Goal: Information Seeking & Learning: Learn about a topic

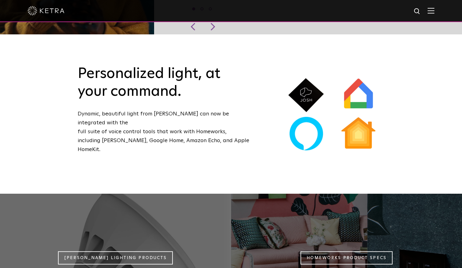
scroll to position [398, 0]
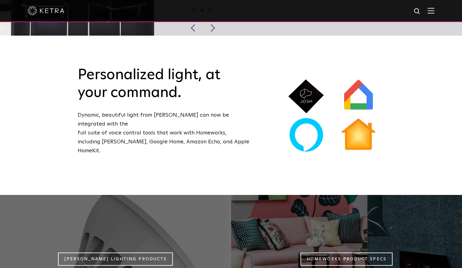
click at [304, 78] on img at bounding box center [306, 96] width 38 height 38
click at [93, 125] on p "Dynamic, beautiful light from Ketra can now be integrated with the full suite o…" at bounding box center [164, 133] width 172 height 44
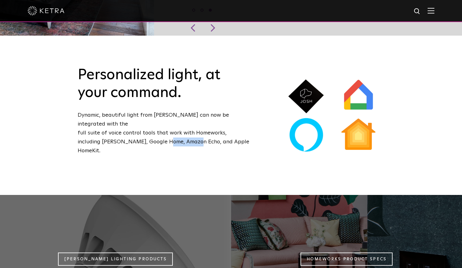
drag, startPoint x: 137, startPoint y: 122, endPoint x: 169, endPoint y: 124, distance: 31.7
click at [169, 124] on p "Dynamic, beautiful light from Ketra can now be integrated with the full suite o…" at bounding box center [164, 133] width 172 height 44
click at [307, 128] on img at bounding box center [306, 135] width 38 height 38
click at [74, 127] on div "Personalized light, at your command. Dynamic, beautiful light from Ketra can no…" at bounding box center [163, 115] width 203 height 98
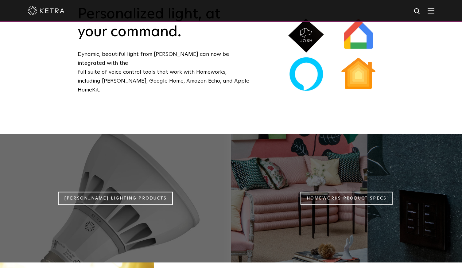
scroll to position [458, 0]
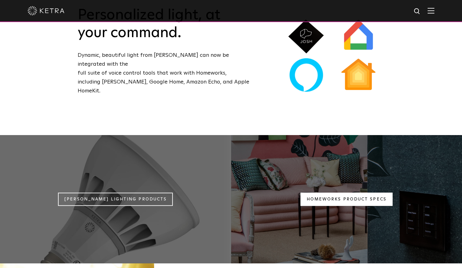
click at [344, 193] on link "Homeworks Product Specs" at bounding box center [347, 199] width 92 height 13
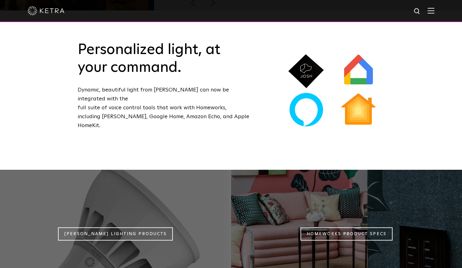
scroll to position [405, 0]
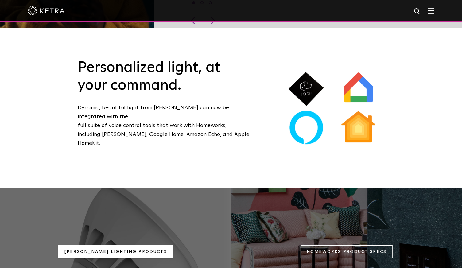
click at [130, 245] on link "Ketra Lighting Products" at bounding box center [115, 251] width 115 height 13
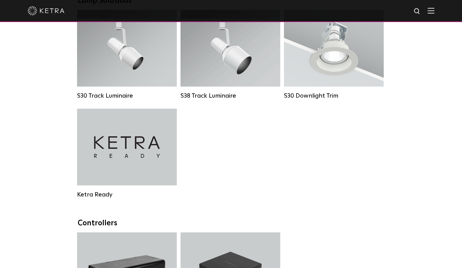
scroll to position [634, 0]
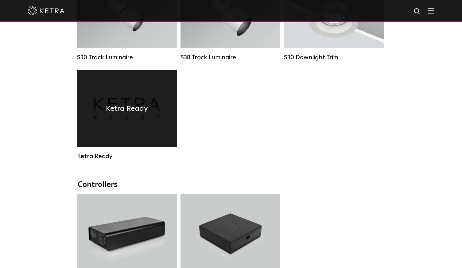
click at [120, 117] on div "Ketra Ready" at bounding box center [127, 108] width 100 height 77
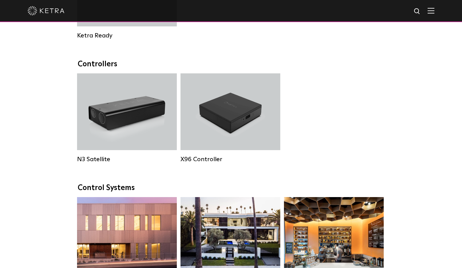
scroll to position [756, 0]
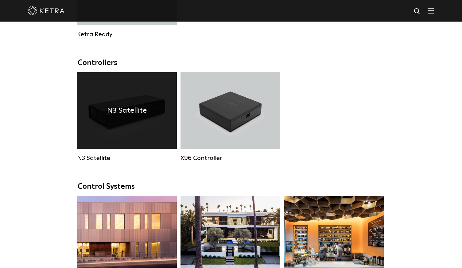
click at [128, 113] on h4 "N3 Satellite" at bounding box center [127, 111] width 40 height 12
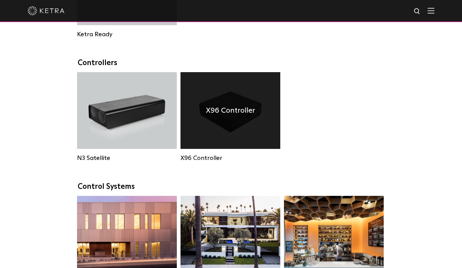
click at [220, 113] on h4 "X96 Controller" at bounding box center [230, 111] width 49 height 12
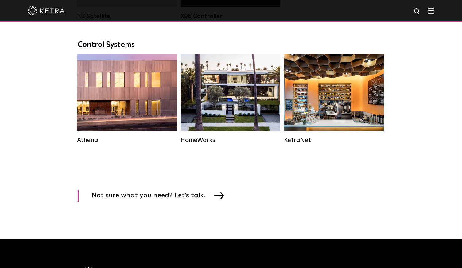
scroll to position [895, 0]
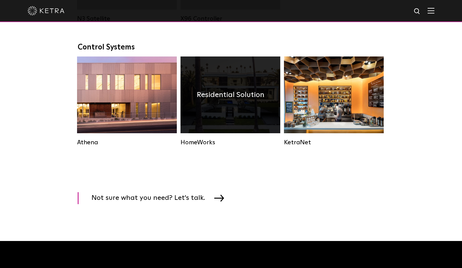
click at [228, 102] on div "Residential Solution" at bounding box center [231, 94] width 100 height 77
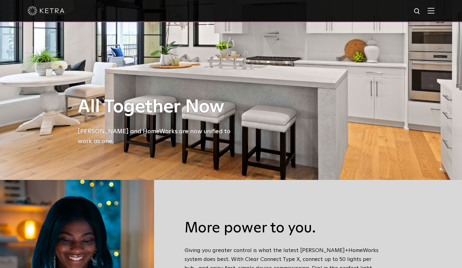
scroll to position [91, 0]
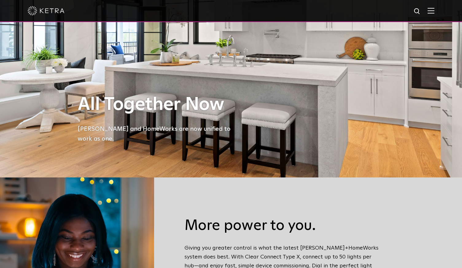
click at [168, 140] on div "Ketra and HomeWorks are now unified to work as one." at bounding box center [156, 134] width 157 height 20
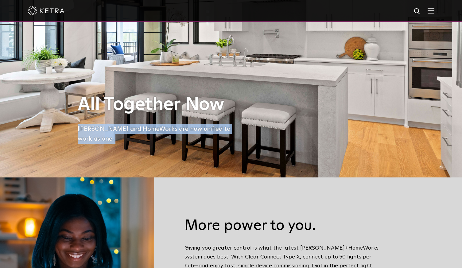
click at [168, 140] on div "Ketra and HomeWorks are now unified to work as one." at bounding box center [156, 134] width 157 height 20
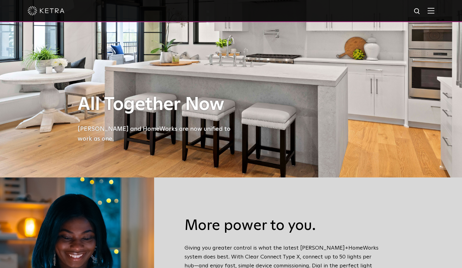
click at [168, 140] on div "Ketra and HomeWorks are now unified to work as one." at bounding box center [156, 134] width 157 height 20
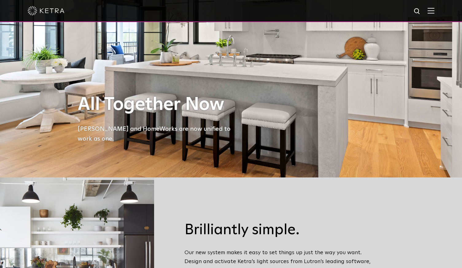
click at [168, 140] on div "Ketra and HomeWorks are now unified to work as one." at bounding box center [156, 134] width 157 height 20
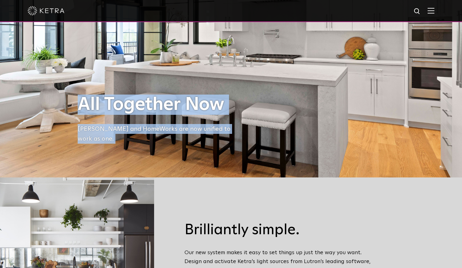
drag, startPoint x: 168, startPoint y: 140, endPoint x: 159, endPoint y: 119, distance: 22.4
click at [159, 119] on div "All Together Now Ketra and HomeWorks are now unified to work as one." at bounding box center [156, 119] width 157 height 49
click at [158, 115] on h1 "All Together Now" at bounding box center [156, 105] width 157 height 20
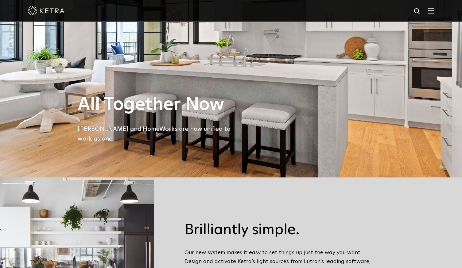
click at [158, 115] on h1 "All Together Now" at bounding box center [156, 105] width 157 height 20
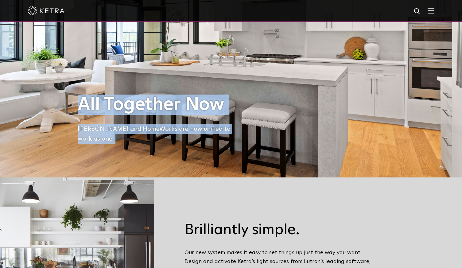
drag, startPoint x: 158, startPoint y: 119, endPoint x: 162, endPoint y: 138, distance: 19.3
click at [162, 138] on div "All Together Now Ketra and HomeWorks are now unified to work as one." at bounding box center [156, 119] width 157 height 49
click at [162, 138] on div "Ketra and HomeWorks are now unified to work as one." at bounding box center [156, 134] width 157 height 20
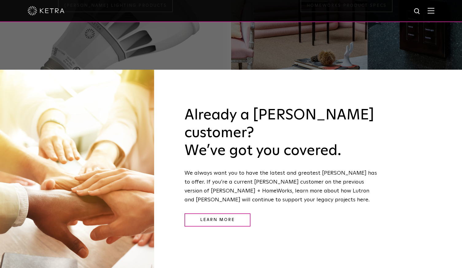
scroll to position [808, 0]
